Goal: Task Accomplishment & Management: Complete application form

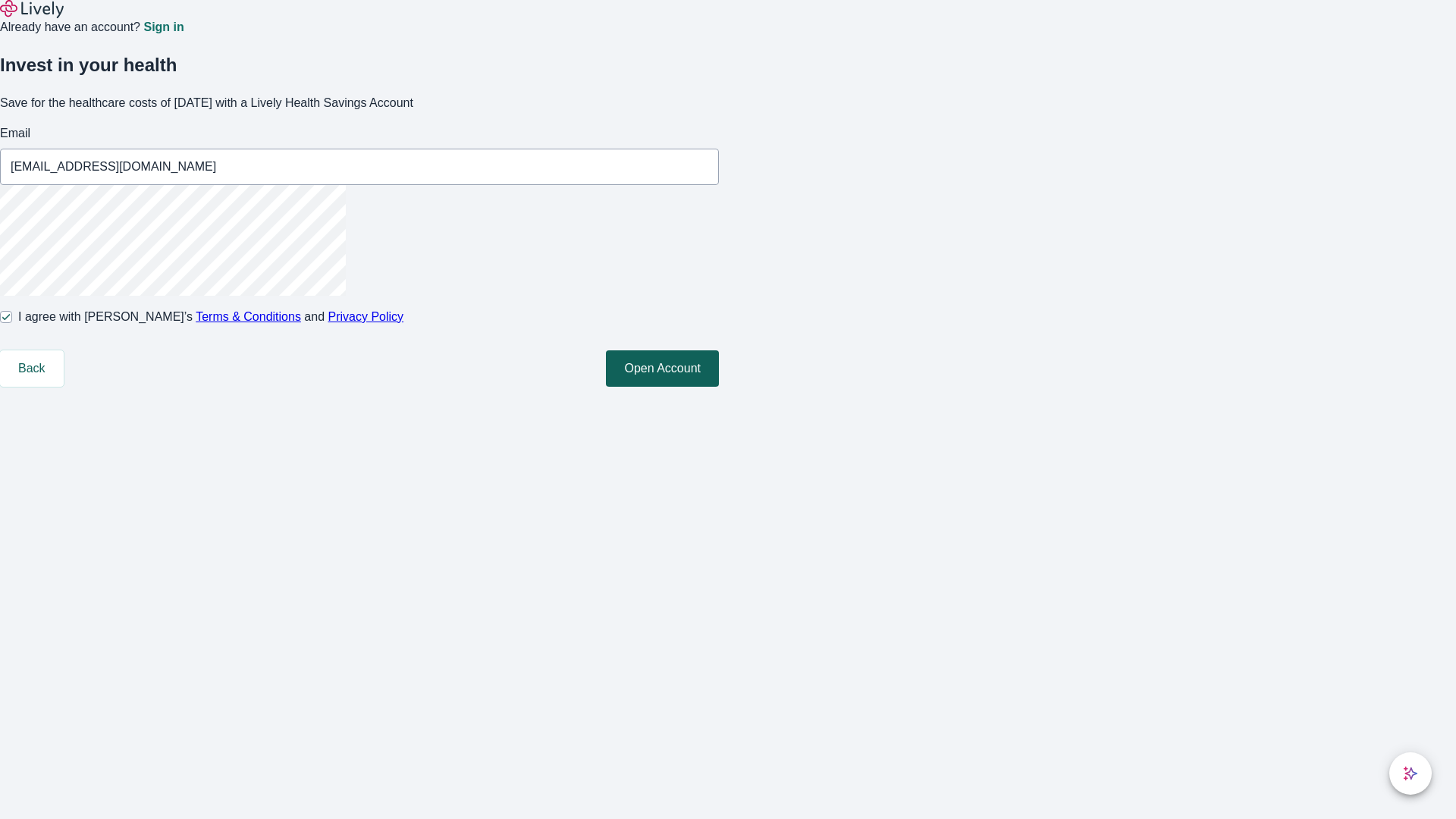
click at [719, 386] on button "Open Account" at bounding box center [662, 368] width 113 height 37
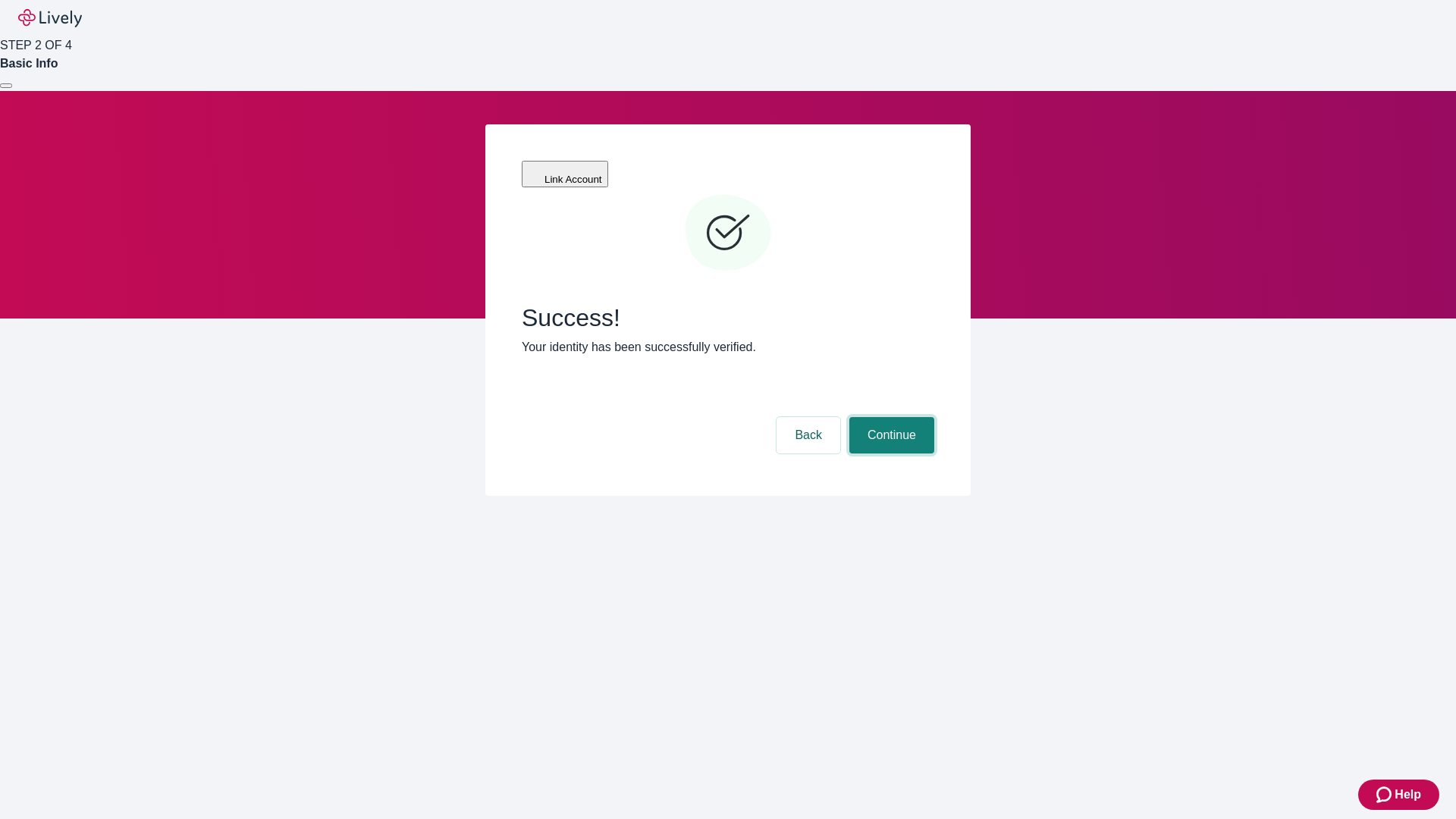
click at [889, 417] on button "Continue" at bounding box center [892, 435] width 85 height 37
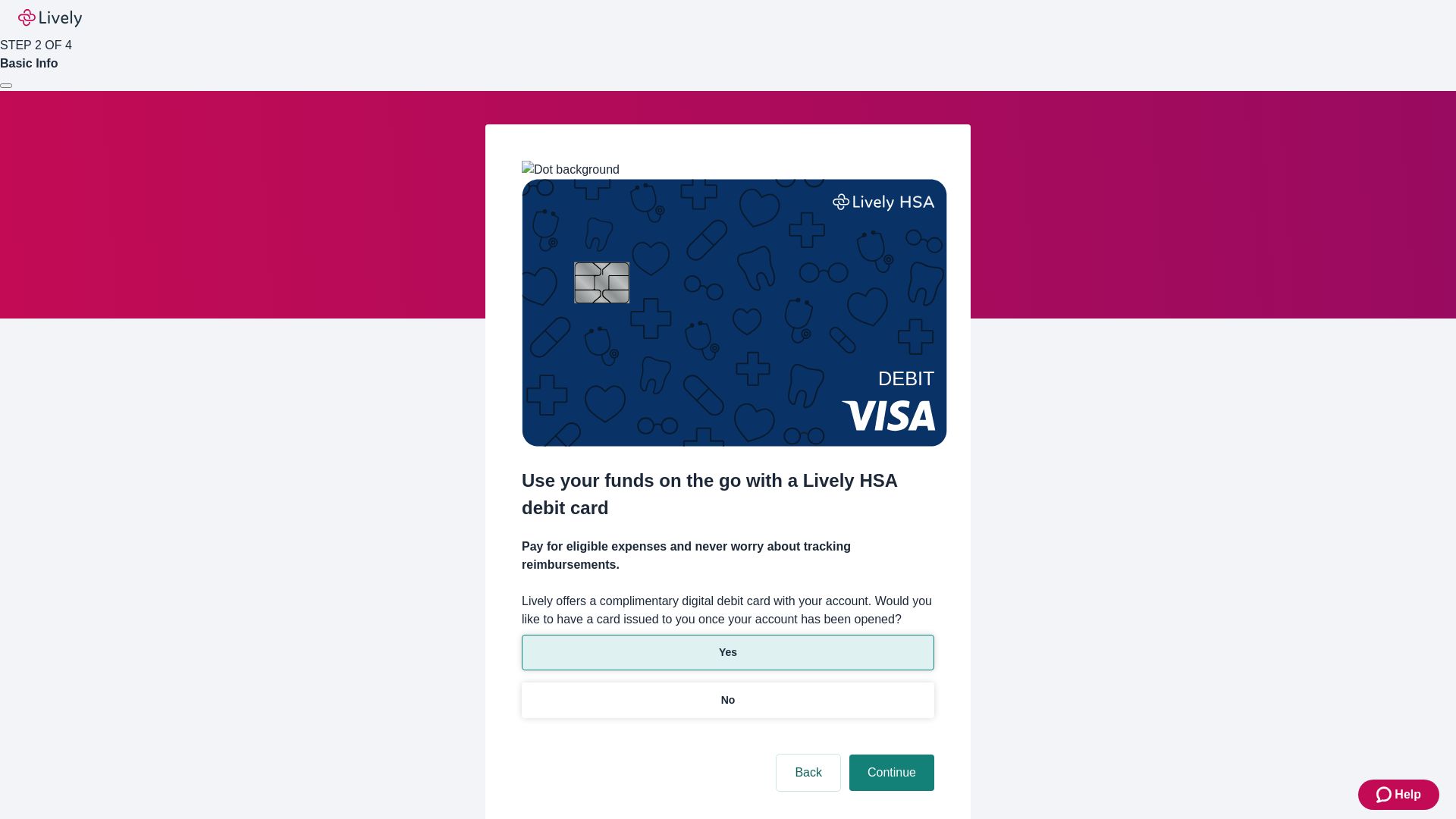
click at [727, 645] on p "Yes" at bounding box center [728, 653] width 18 height 16
click at [889, 755] on button "Continue" at bounding box center [892, 773] width 85 height 37
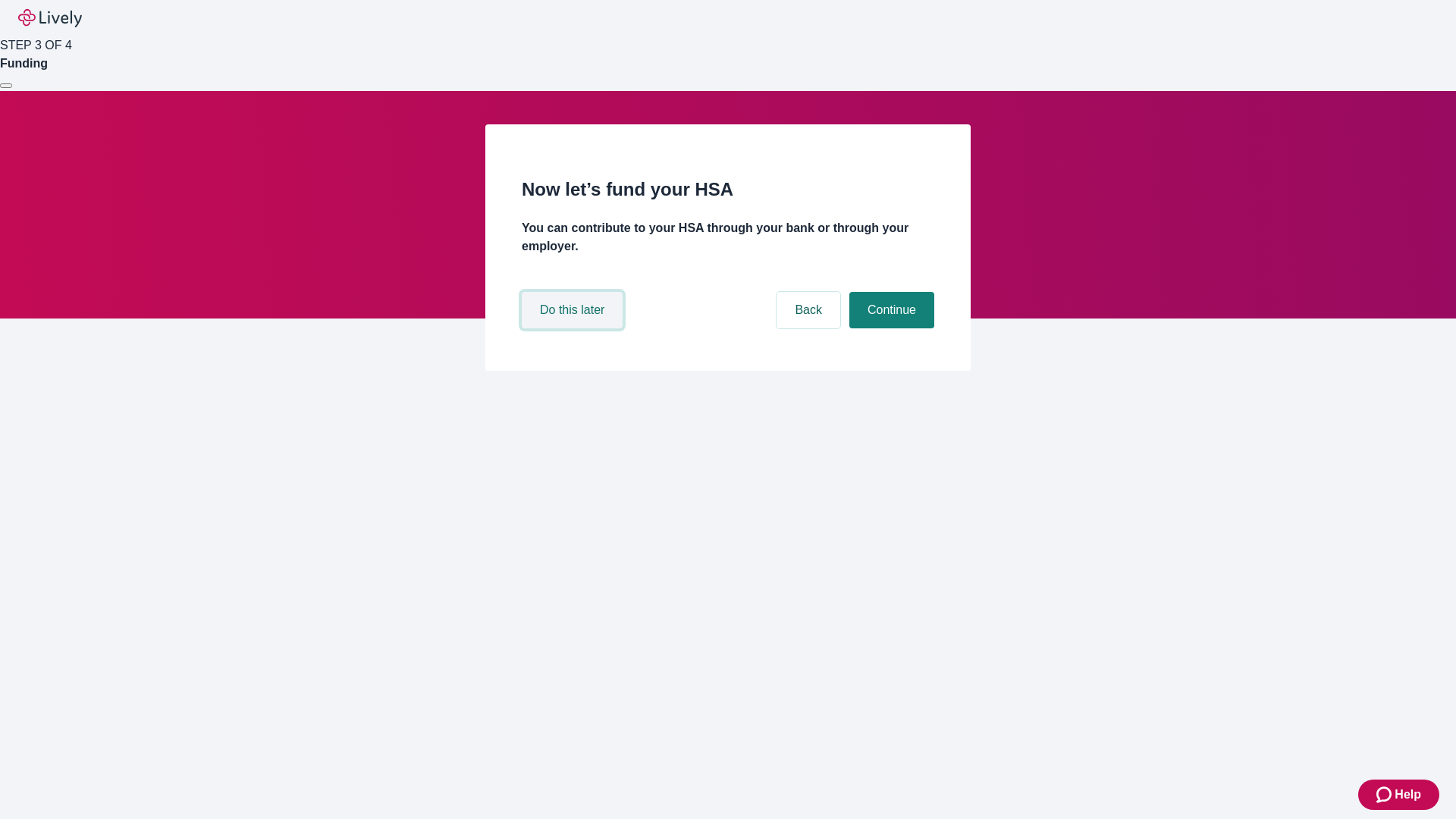
click at [574, 328] on button "Do this later" at bounding box center [572, 310] width 101 height 37
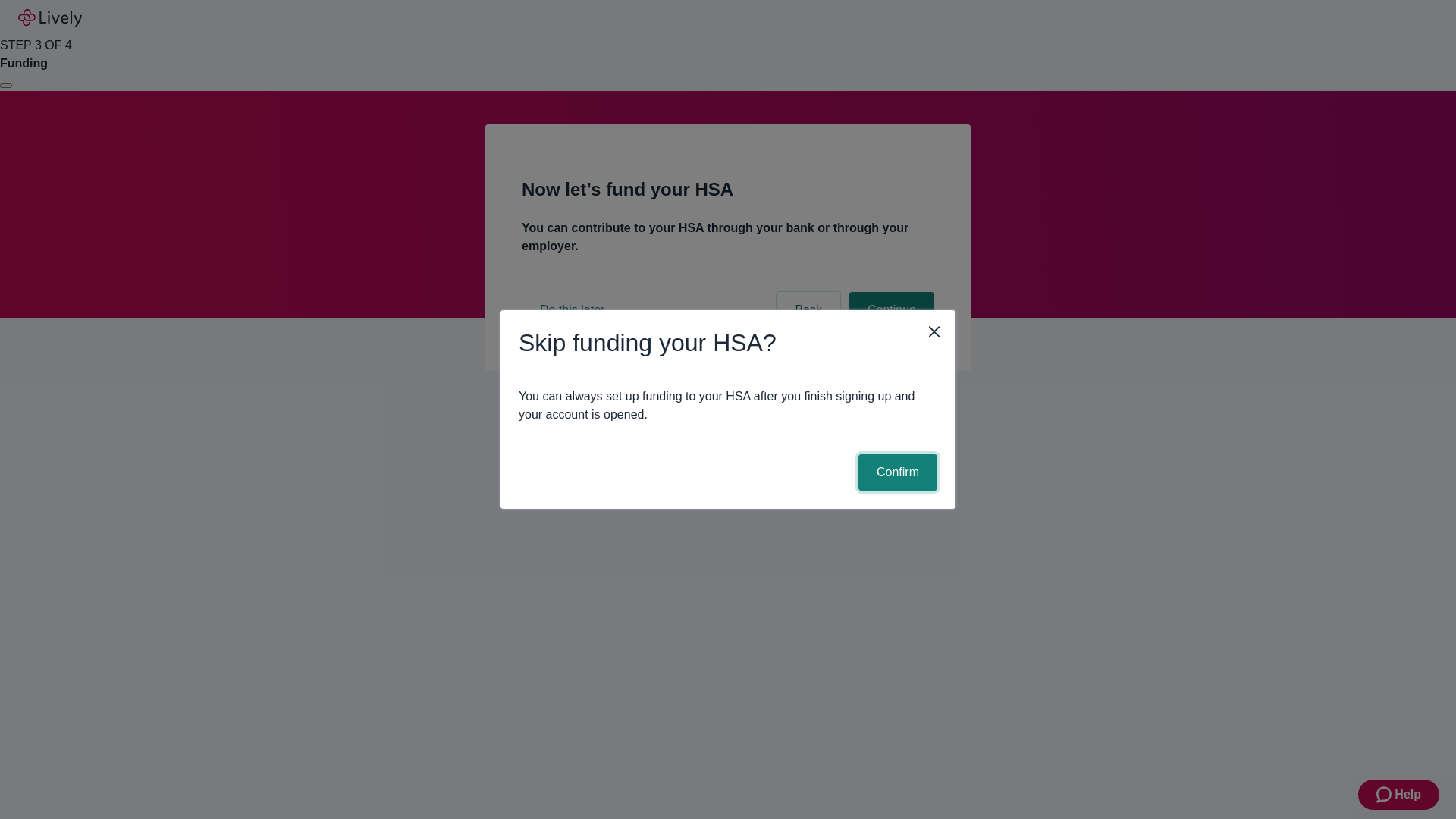
click at [896, 473] on button "Confirm" at bounding box center [898, 472] width 79 height 37
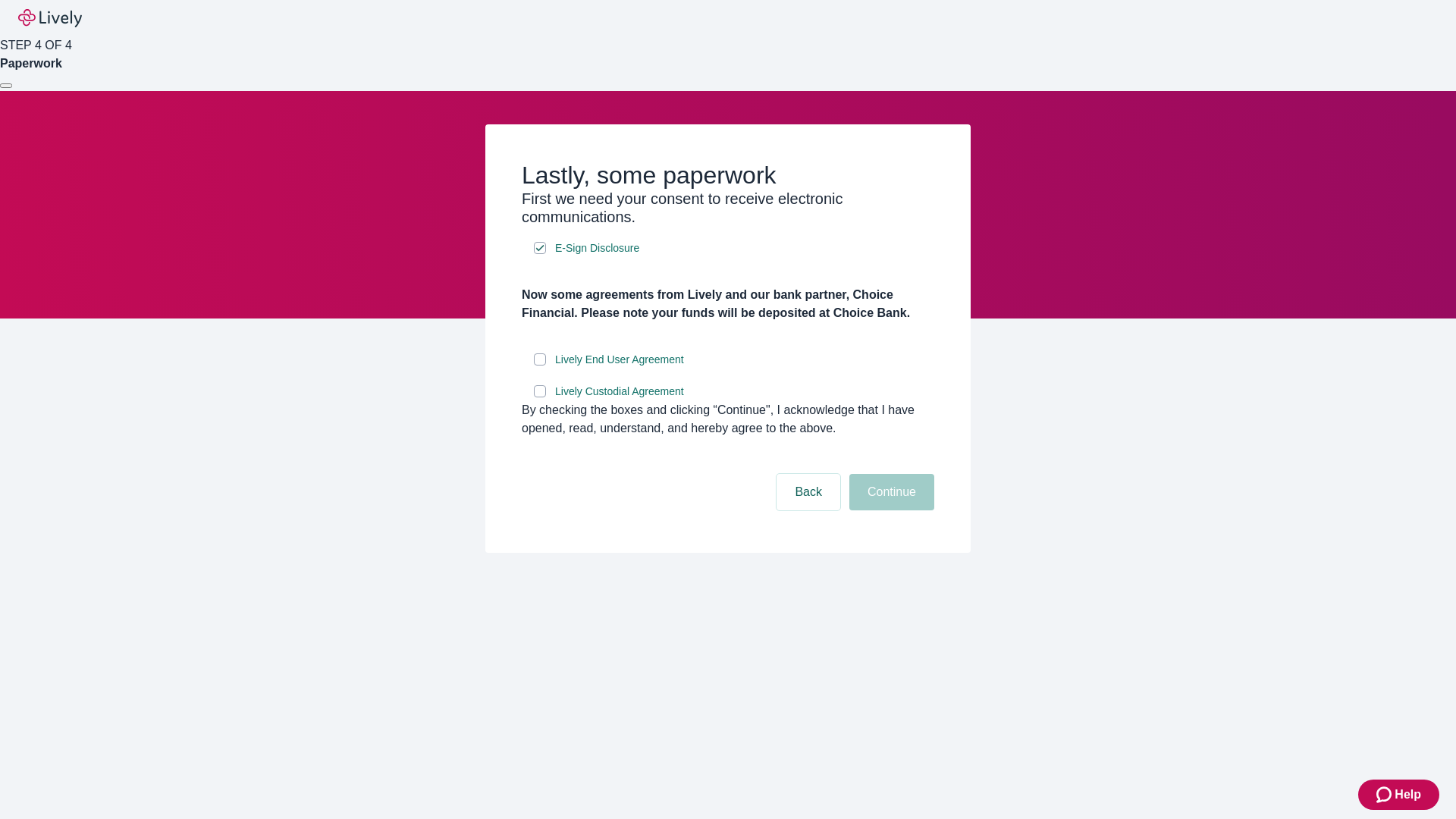
click at [540, 365] on input "Lively End User Agreement" at bounding box center [540, 359] width 12 height 12
checkbox input "true"
click at [540, 397] on input "Lively Custodial Agreement" at bounding box center [540, 391] width 12 height 12
checkbox input "true"
click at [889, 510] on button "Continue" at bounding box center [892, 491] width 85 height 37
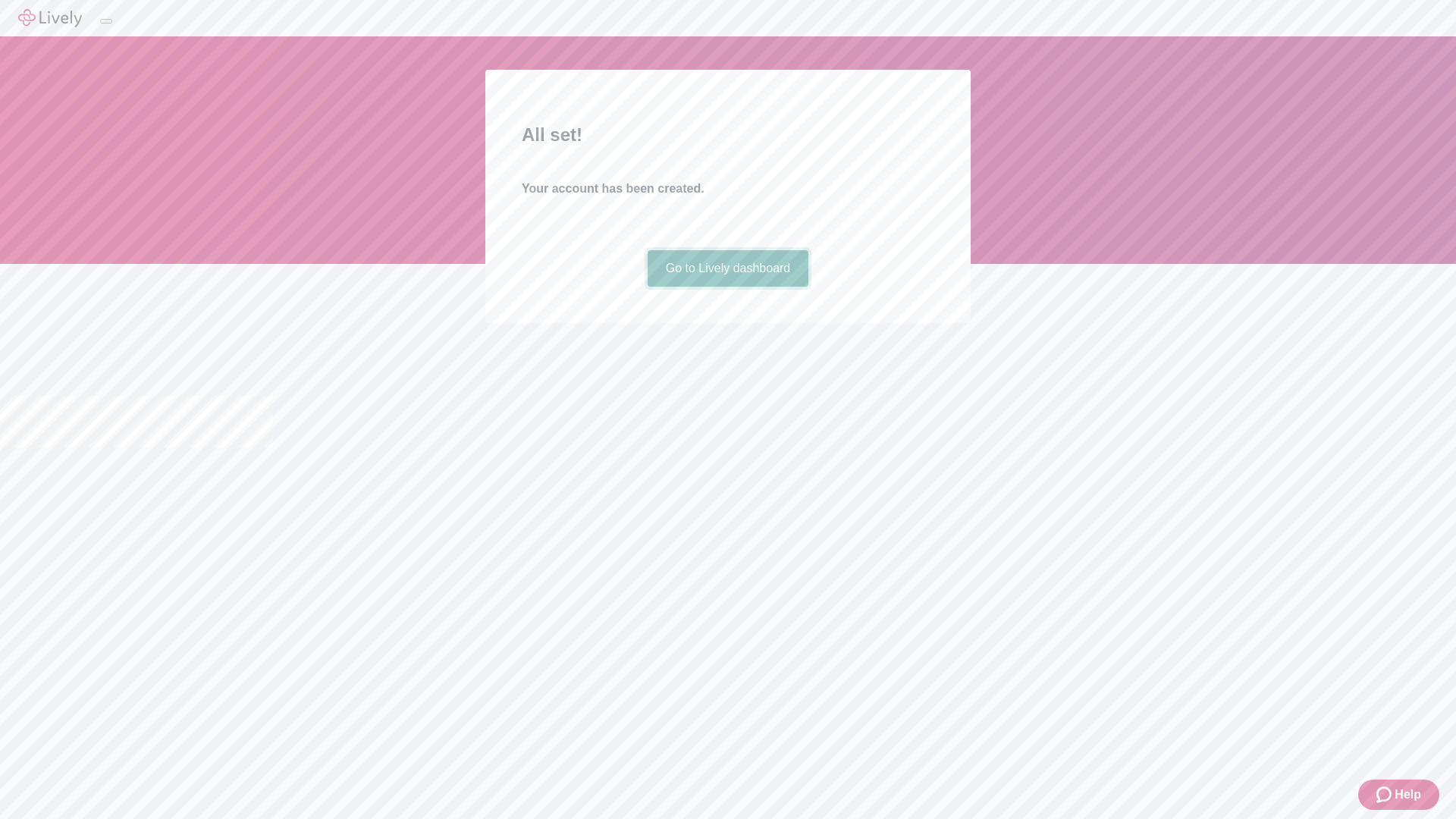
click at [727, 287] on link "Go to Lively dashboard" at bounding box center [728, 268] width 161 height 37
